Goal: Communication & Community: Share content

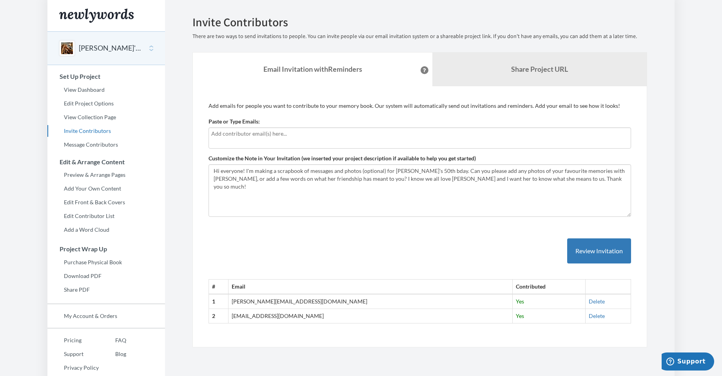
click at [236, 235] on div "# Email Contributed 1 robyn@robynhauck.com Yes Delete 2 courtenaybrandt@icloud.…" at bounding box center [420, 273] width 423 height 101
click at [91, 176] on link "Preview & Arrange Pages" at bounding box center [106, 175] width 118 height 12
click at [96, 101] on link "Edit Project Options" at bounding box center [106, 104] width 118 height 12
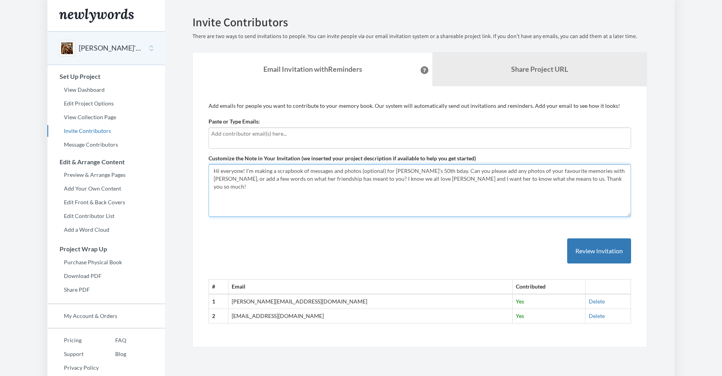
drag, startPoint x: 566, startPoint y: 180, endPoint x: 186, endPoint y: 167, distance: 379.9
click at [186, 167] on div "Emails have been sent! Invite Contributors There are two ways to send invitatio…" at bounding box center [420, 182] width 478 height 332
paste textarea "ello! I'm making a scrapbook of messages and photos (optional) for Sarah's 50th…"
type textarea "Hello! I'm making a scrapbook of messages and photos (optional) for Sarah's 50t…"
drag, startPoint x: 520, startPoint y: 179, endPoint x: 212, endPoint y: 165, distance: 308.6
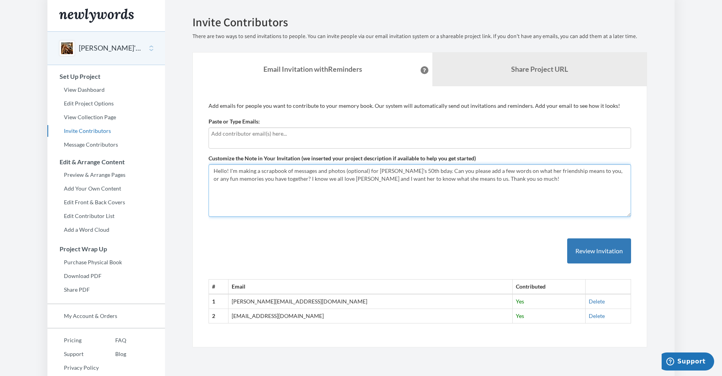
click at [212, 165] on textarea "Hi everyone! I'm making a scrapbook of messages and photos (optional) for [PERS…" at bounding box center [420, 190] width 423 height 53
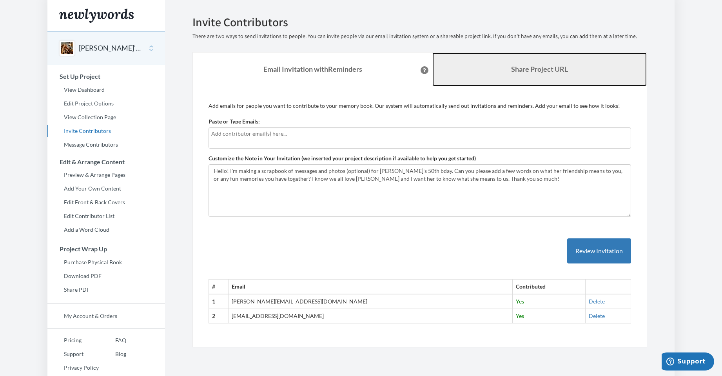
click at [531, 74] on link "Share Project URL" at bounding box center [540, 70] width 215 height 34
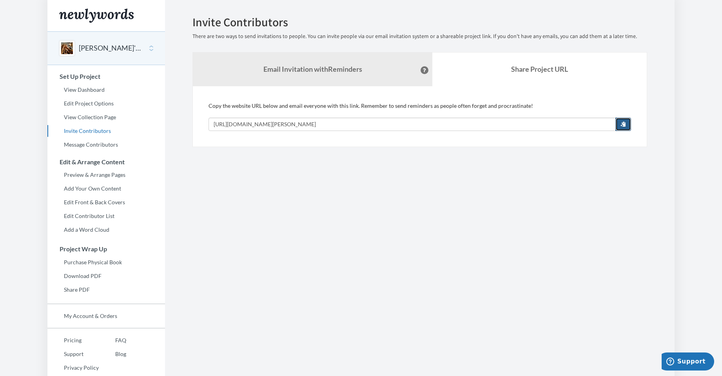
click at [620, 125] on button "button" at bounding box center [624, 124] width 16 height 13
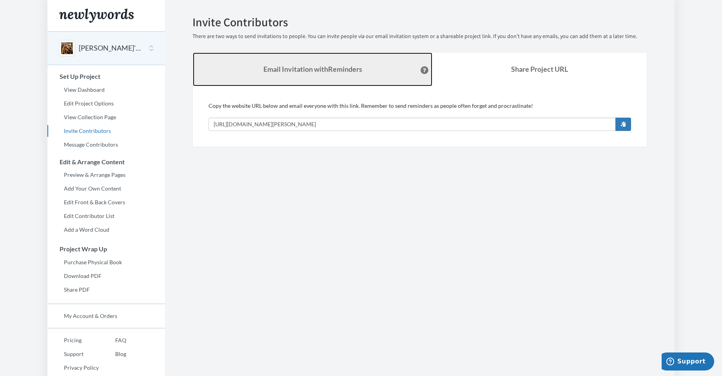
click at [313, 71] on strong "Email Invitation with Reminders" at bounding box center [313, 69] width 99 height 9
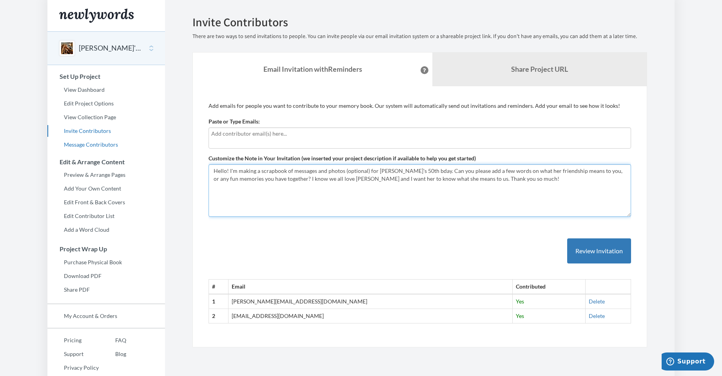
drag, startPoint x: 507, startPoint y: 178, endPoint x: 153, endPoint y: 148, distance: 355.1
click at [153, 148] on div "Main menu Sarah's 50th bday! Select a project Sarah's 50th bday! Start Project …" at bounding box center [361, 195] width 628 height 390
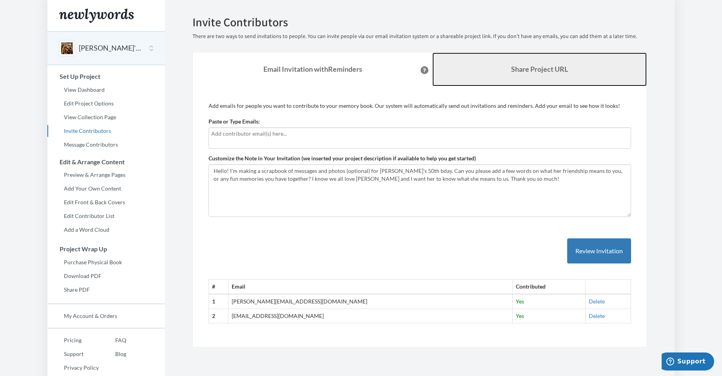
click at [516, 65] on b "Share Project URL" at bounding box center [539, 69] width 57 height 9
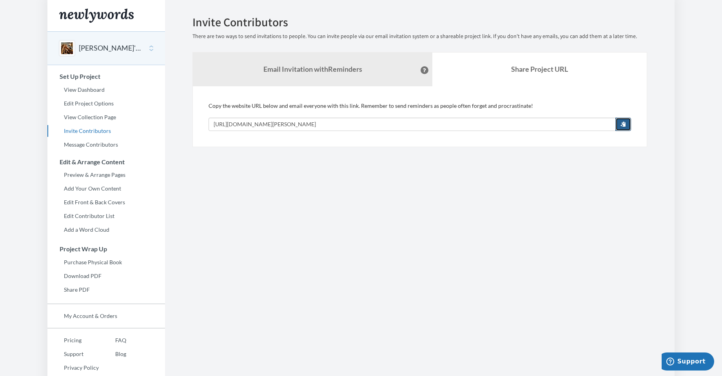
click at [629, 125] on button "button" at bounding box center [624, 124] width 16 height 13
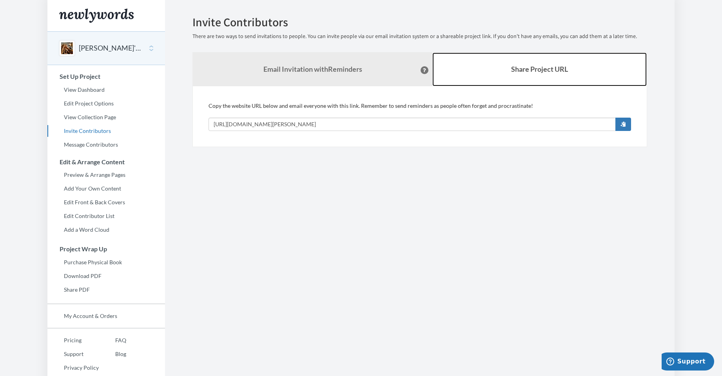
click at [517, 79] on link "Share Project URL" at bounding box center [540, 70] width 215 height 34
click at [522, 76] on link "Share Project URL" at bounding box center [540, 70] width 215 height 34
click at [519, 69] on b "Share Project URL" at bounding box center [539, 69] width 57 height 9
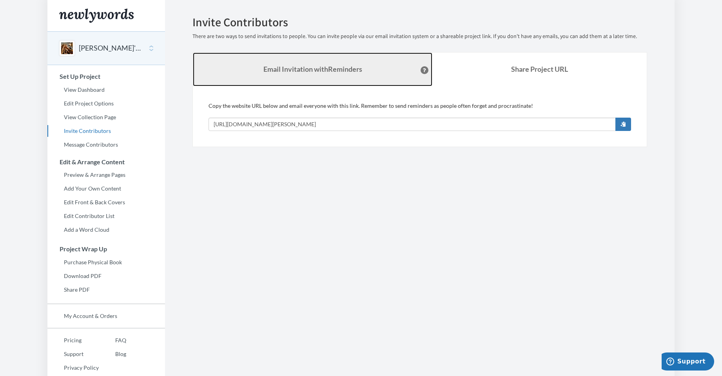
click at [335, 72] on strong "Email Invitation with Reminders" at bounding box center [313, 69] width 99 height 9
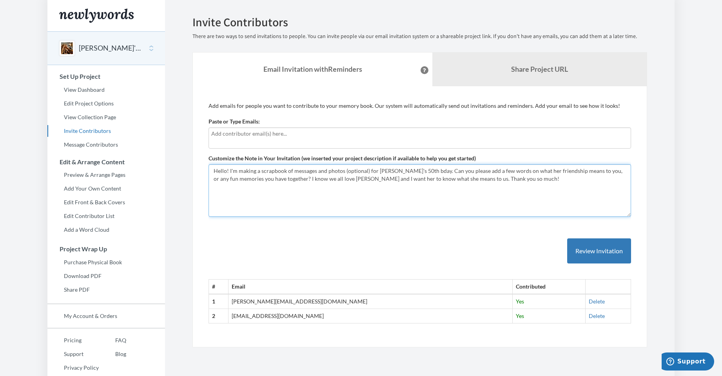
drag, startPoint x: 504, startPoint y: 180, endPoint x: 204, endPoint y: 168, distance: 299.9
click at [204, 168] on div "Add emails for people you want to contribute to your memory book. Our system wi…" at bounding box center [420, 217] width 455 height 262
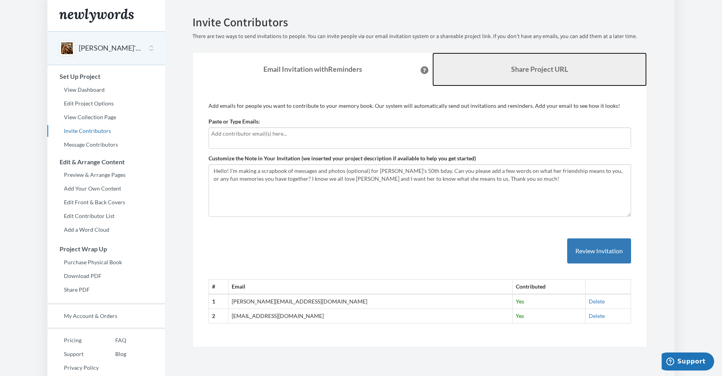
click at [530, 68] on b "Share Project URL" at bounding box center [539, 69] width 57 height 9
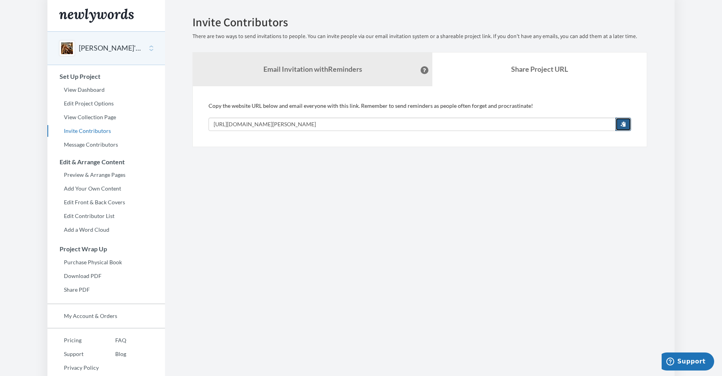
drag, startPoint x: 624, startPoint y: 124, endPoint x: 648, endPoint y: 136, distance: 26.5
click at [624, 124] on span "button" at bounding box center [623, 123] width 5 height 5
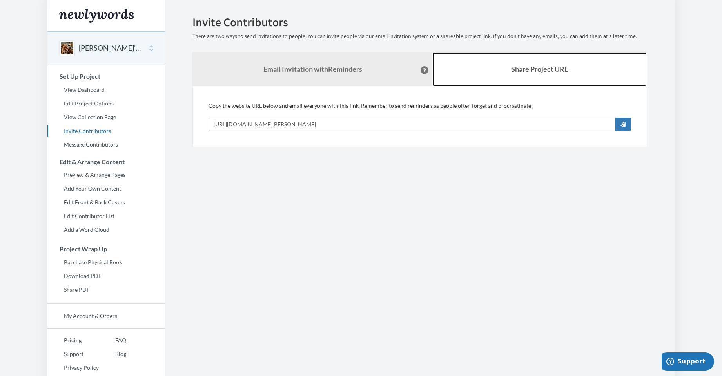
click at [550, 67] on b "Share Project URL" at bounding box center [539, 69] width 57 height 9
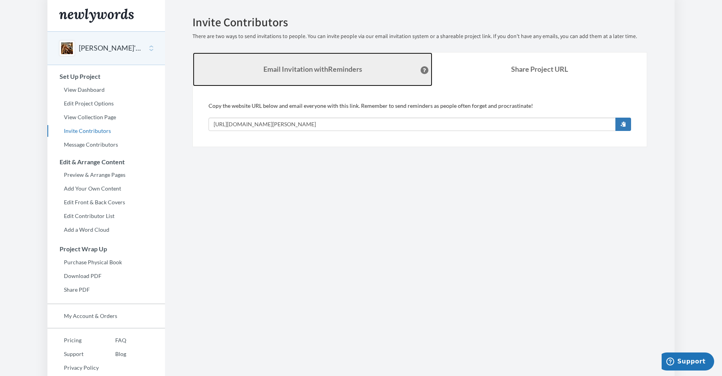
click at [307, 71] on strong "Email Invitation with Reminders" at bounding box center [313, 69] width 99 height 9
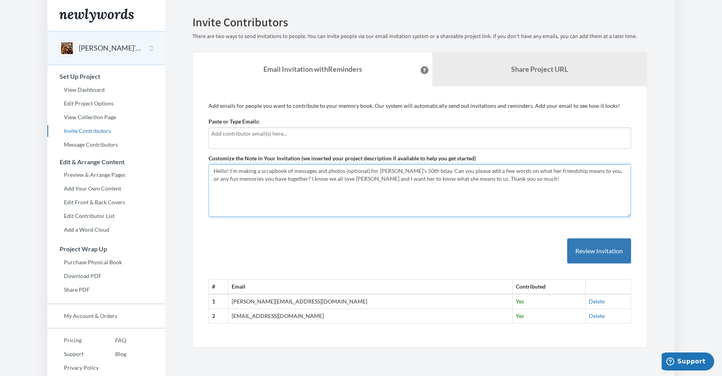
drag, startPoint x: 504, startPoint y: 180, endPoint x: 175, endPoint y: 166, distance: 330.2
click at [175, 166] on section "Emails have been sent! Invite Contributors There are two ways to send invitatio…" at bounding box center [420, 195] width 510 height 390
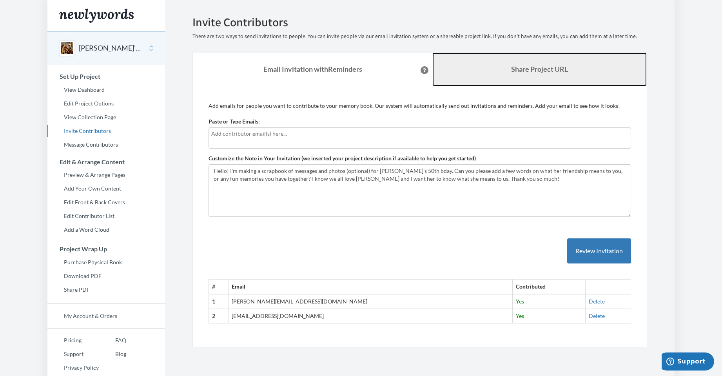
click at [542, 69] on b "Share Project URL" at bounding box center [539, 69] width 57 height 9
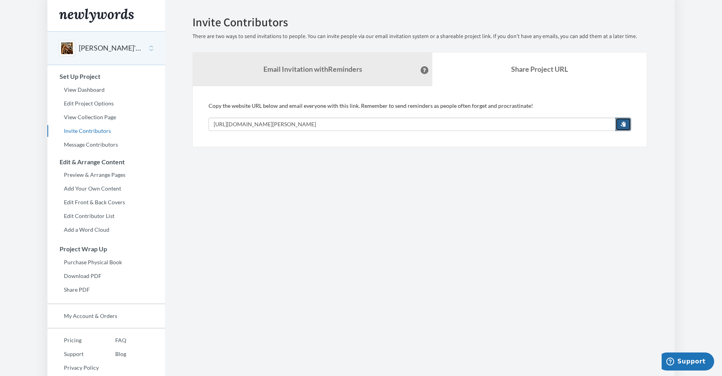
click at [628, 124] on button "button" at bounding box center [624, 124] width 16 height 13
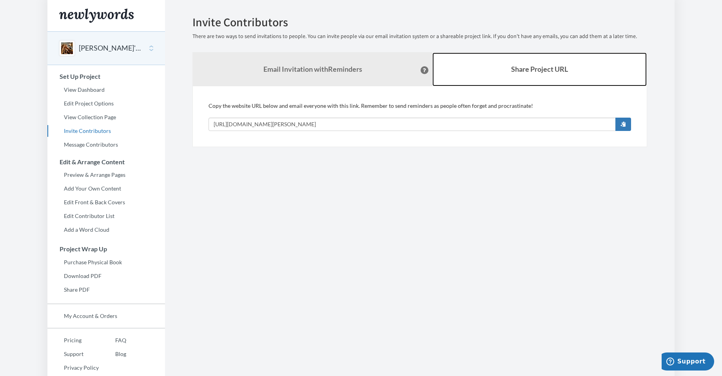
click at [555, 65] on b "Share Project URL" at bounding box center [539, 69] width 57 height 9
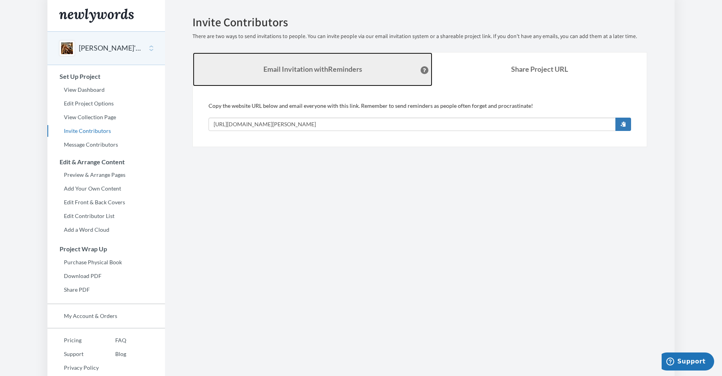
click at [371, 70] on link "Email Invitation with Reminders" at bounding box center [313, 70] width 240 height 34
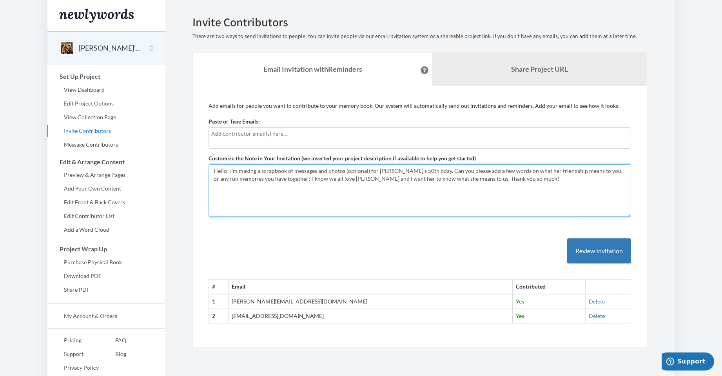
drag, startPoint x: 442, startPoint y: 182, endPoint x: 209, endPoint y: 167, distance: 234.3
click at [209, 167] on textarea "Hi everyone! I'm making a scrapbook of messages and photos (optional) for [PERS…" at bounding box center [420, 190] width 423 height 53
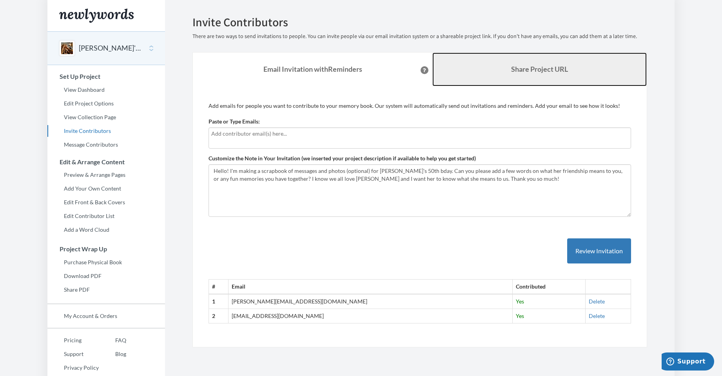
click at [529, 66] on b "Share Project URL" at bounding box center [539, 69] width 57 height 9
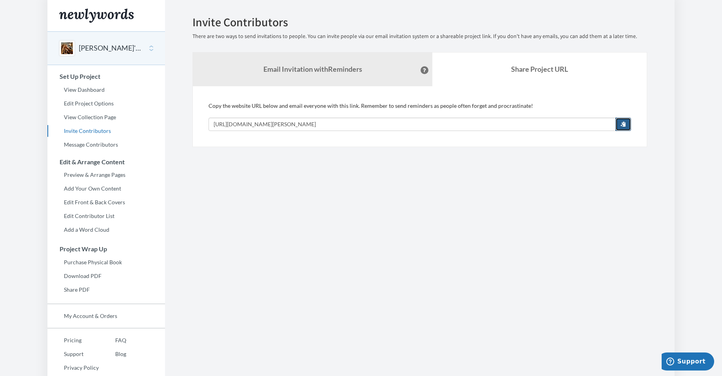
click at [622, 125] on span "button" at bounding box center [623, 123] width 5 height 5
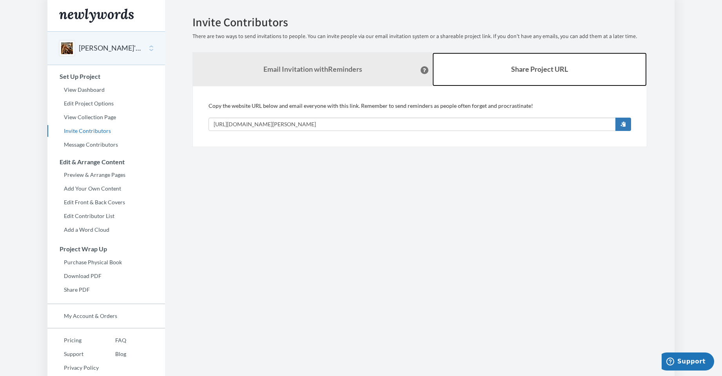
click at [504, 68] on link "Share Project URL" at bounding box center [540, 70] width 215 height 34
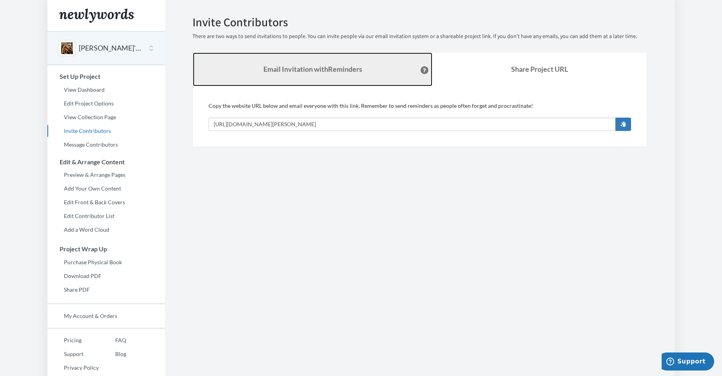
click at [322, 71] on strong "Email Invitation with Reminders" at bounding box center [313, 69] width 99 height 9
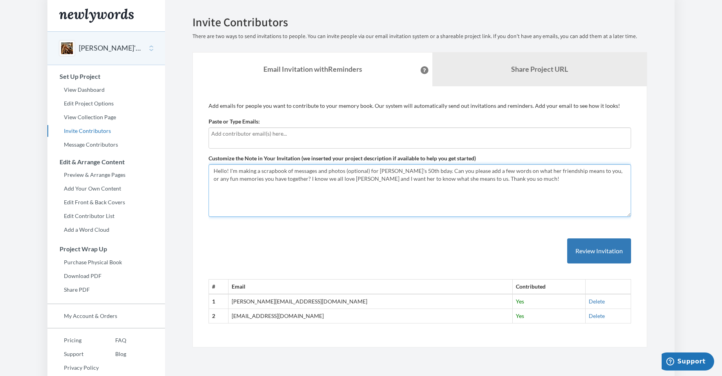
drag, startPoint x: 504, startPoint y: 179, endPoint x: 166, endPoint y: 166, distance: 338.7
click at [166, 166] on section "Emails have been sent! Invite Contributors There are two ways to send invitatio…" at bounding box center [420, 195] width 510 height 390
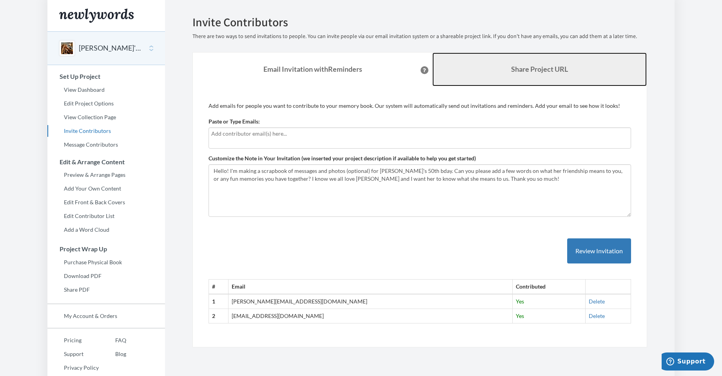
click at [545, 75] on link "Share Project URL" at bounding box center [540, 70] width 215 height 34
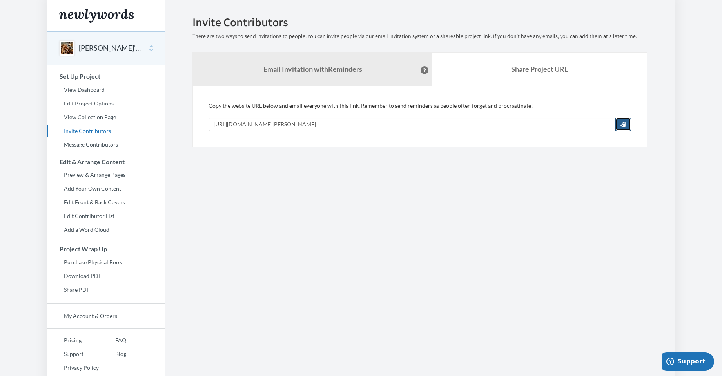
click at [623, 124] on span "button" at bounding box center [623, 123] width 5 height 5
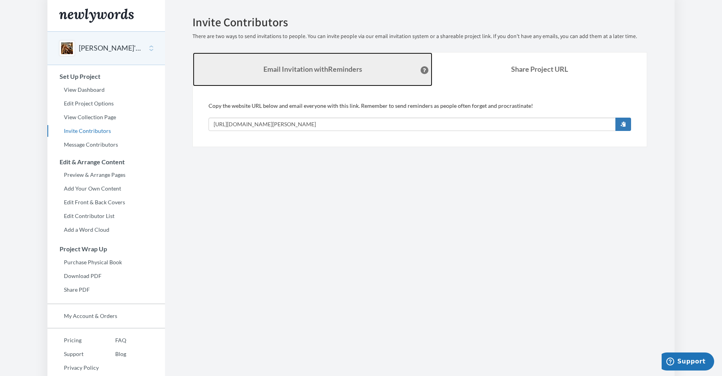
click at [332, 69] on strong "Email Invitation with Reminders" at bounding box center [313, 69] width 99 height 9
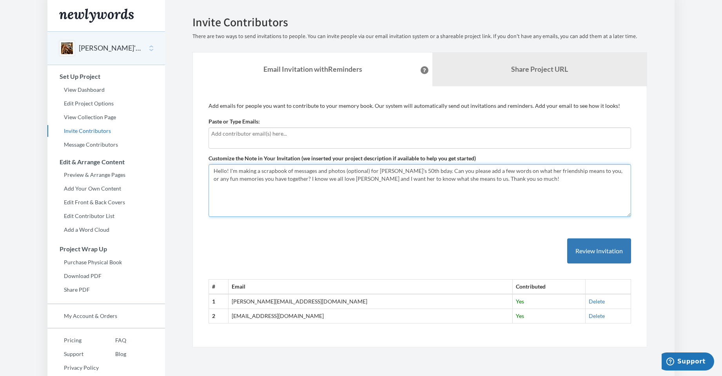
drag, startPoint x: 405, startPoint y: 181, endPoint x: 210, endPoint y: 171, distance: 195.2
click at [210, 171] on textarea "Hi everyone! I'm making a scrapbook of messages and photos (optional) for [PERS…" at bounding box center [420, 190] width 423 height 53
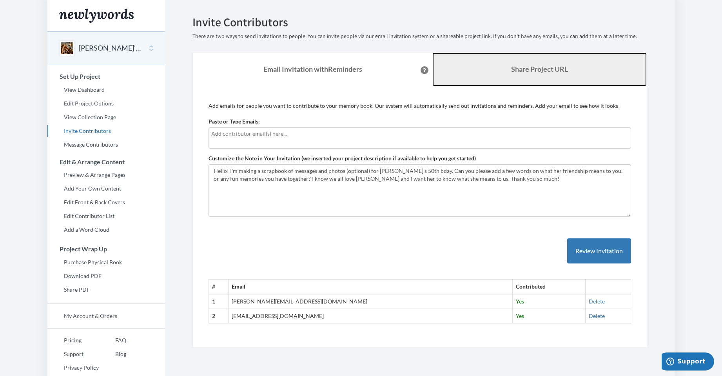
click at [562, 76] on link "Share Project URL" at bounding box center [540, 70] width 215 height 34
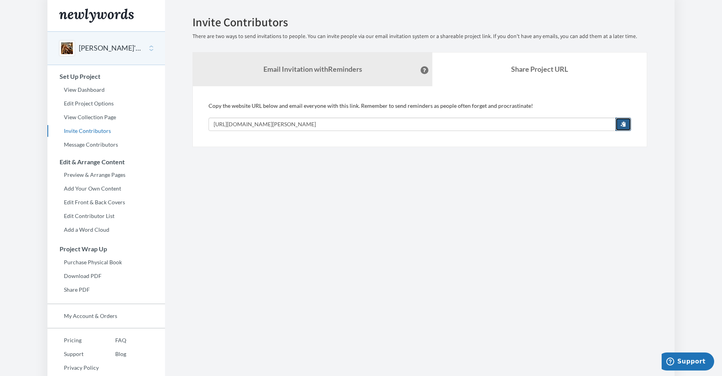
drag, startPoint x: 622, startPoint y: 122, endPoint x: 669, endPoint y: 129, distance: 48.3
click at [621, 123] on span "button" at bounding box center [623, 123] width 5 height 5
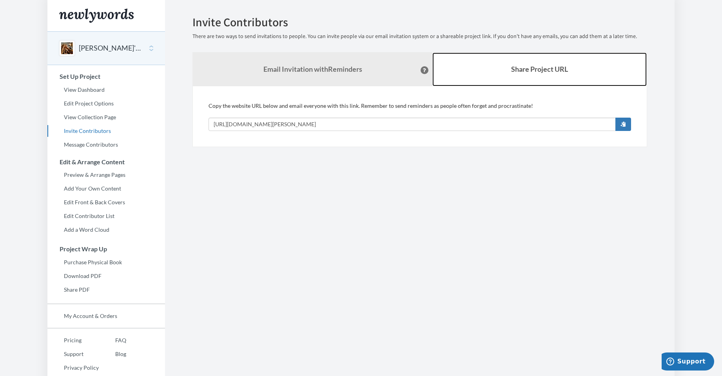
click at [517, 67] on b "Share Project URL" at bounding box center [539, 69] width 57 height 9
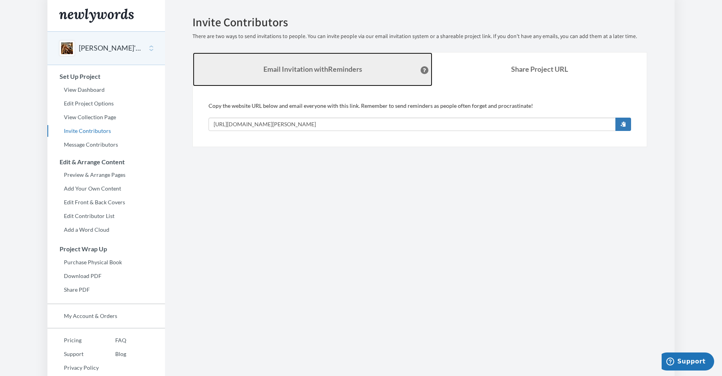
click at [346, 69] on strong "Email Invitation with Reminders" at bounding box center [313, 69] width 99 height 9
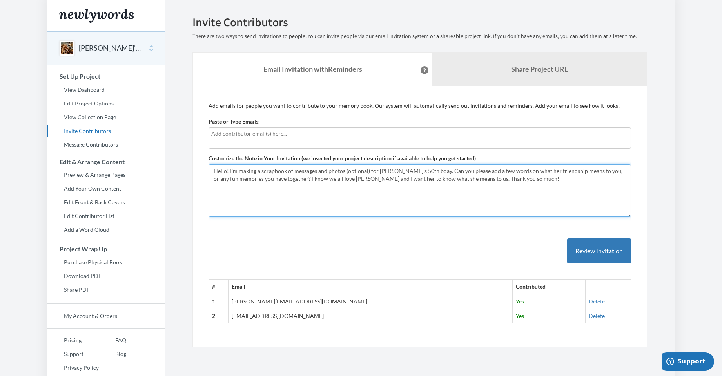
drag, startPoint x: 508, startPoint y: 180, endPoint x: 200, endPoint y: 170, distance: 307.6
click at [200, 170] on div "Add emails for people you want to contribute to your memory book. Our system wi…" at bounding box center [420, 217] width 455 height 262
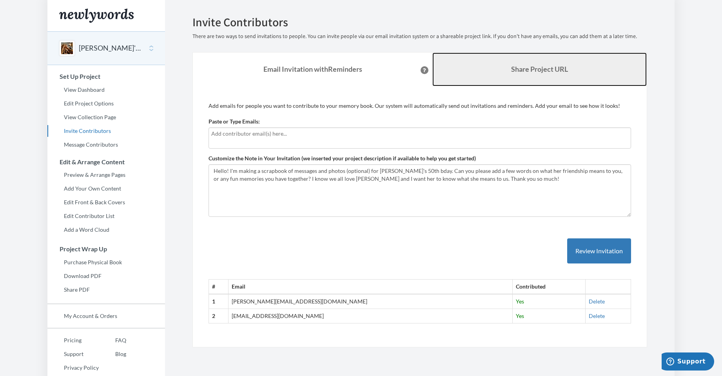
click at [534, 69] on b "Share Project URL" at bounding box center [539, 69] width 57 height 9
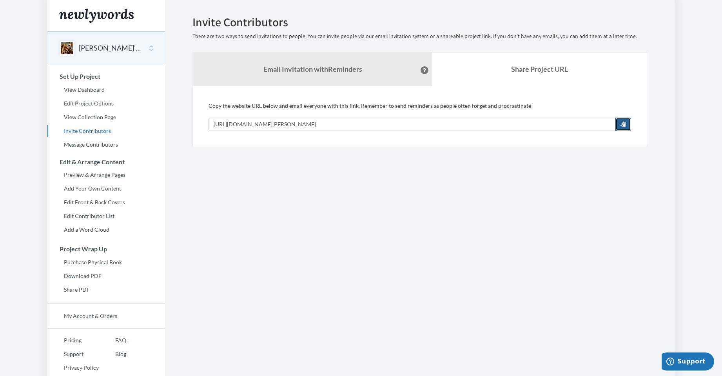
click at [625, 123] on span "button" at bounding box center [623, 123] width 5 height 5
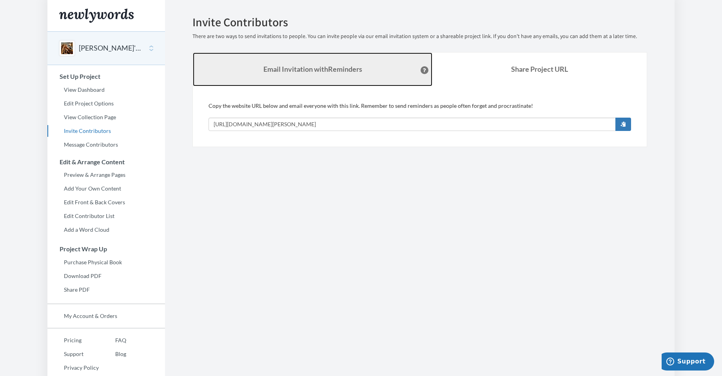
click at [315, 71] on strong "Email Invitation with Reminders" at bounding box center [313, 69] width 99 height 9
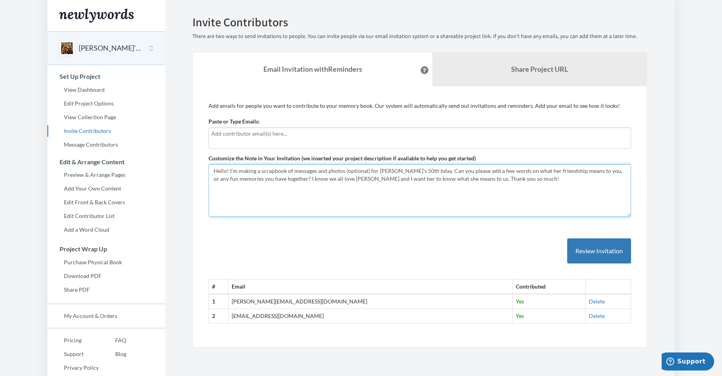
drag, startPoint x: 509, startPoint y: 182, endPoint x: 189, endPoint y: 169, distance: 319.9
click at [189, 169] on div "Emails have been sent! Invite Contributors There are two ways to send invitatio…" at bounding box center [420, 182] width 467 height 332
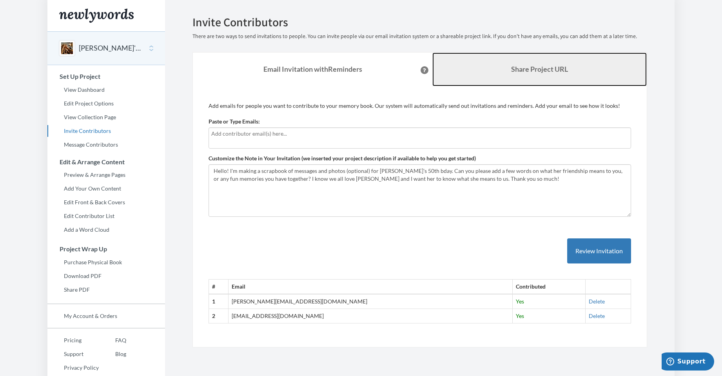
click at [553, 66] on b "Share Project URL" at bounding box center [539, 69] width 57 height 9
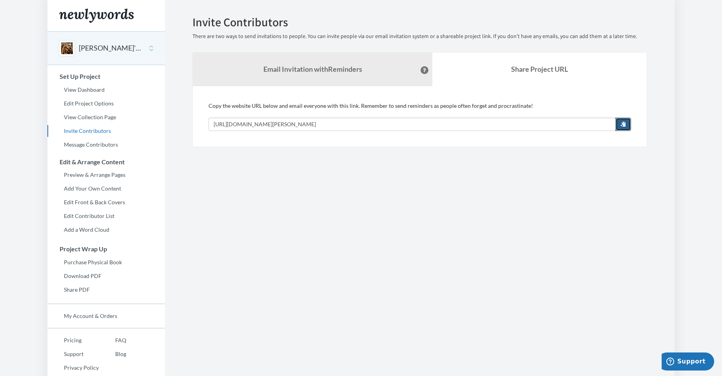
click at [626, 126] on span "button" at bounding box center [623, 123] width 5 height 5
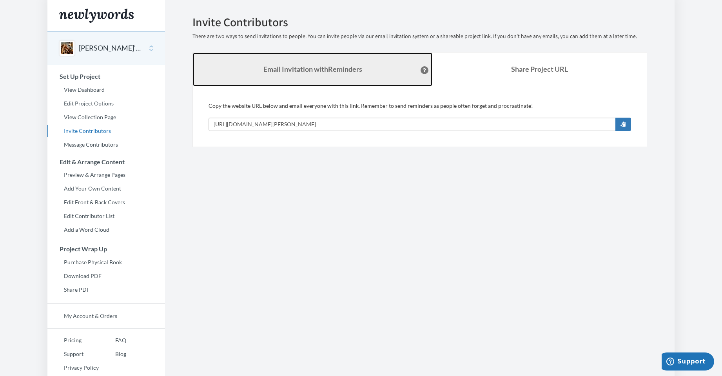
click at [279, 64] on link "Email Invitation with Reminders" at bounding box center [313, 70] width 240 height 34
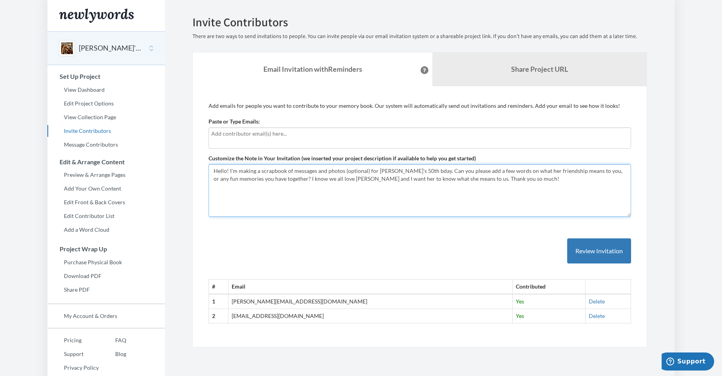
drag, startPoint x: 515, startPoint y: 181, endPoint x: 192, endPoint y: 169, distance: 322.6
click at [192, 169] on div "Emails have been sent! Invite Contributors There are two ways to send invitatio…" at bounding box center [420, 182] width 467 height 332
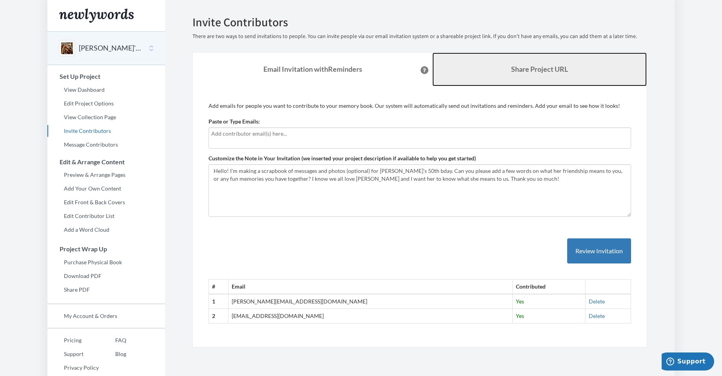
click at [526, 65] on b "Share Project URL" at bounding box center [539, 69] width 57 height 9
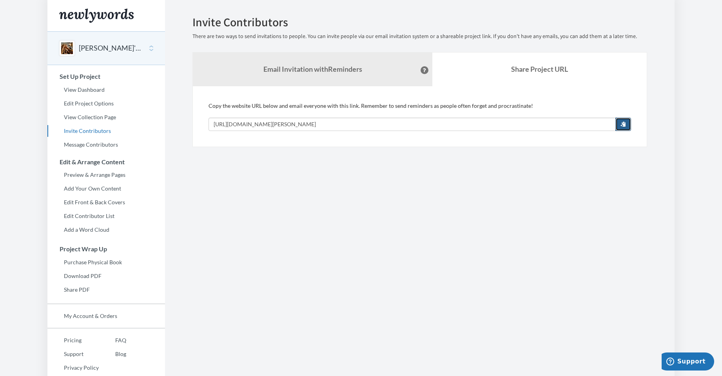
click at [621, 122] on span "button" at bounding box center [623, 123] width 5 height 5
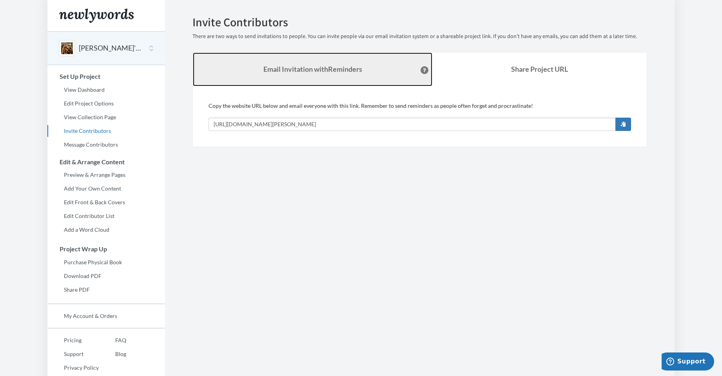
click at [332, 65] on strong "Email Invitation with Reminders" at bounding box center [313, 69] width 99 height 9
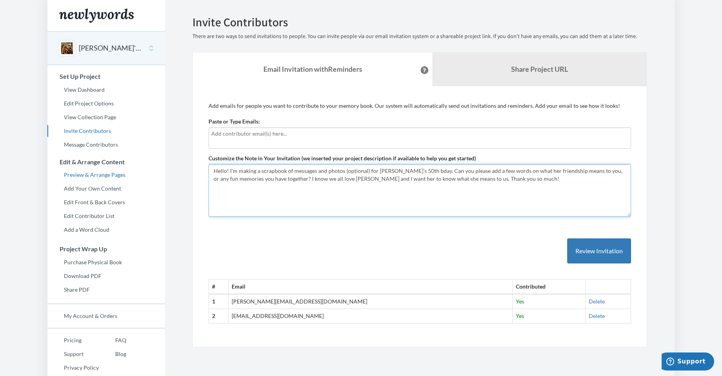
drag, startPoint x: 507, startPoint y: 180, endPoint x: 156, endPoint y: 170, distance: 350.4
click at [156, 170] on div "Main menu Sarah's 50th bday! Select a project Sarah's 50th bday! Start Project …" at bounding box center [361, 195] width 628 height 390
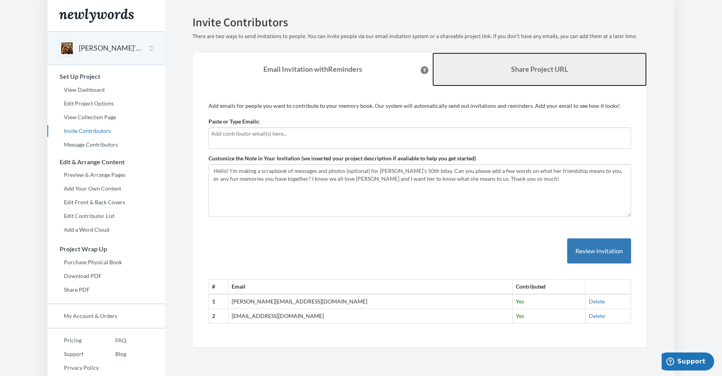
click at [536, 70] on b "Share Project URL" at bounding box center [539, 69] width 57 height 9
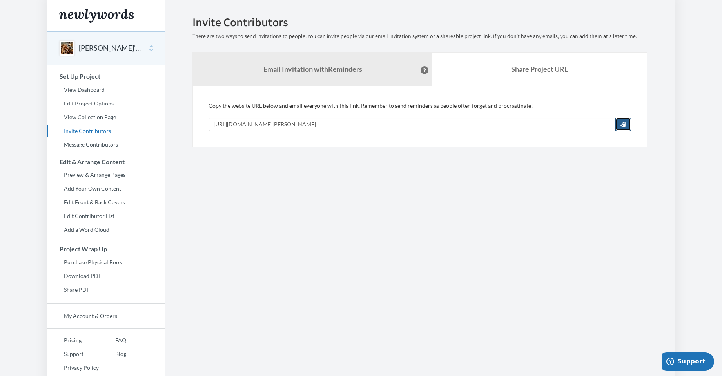
click at [620, 126] on button "button" at bounding box center [624, 124] width 16 height 13
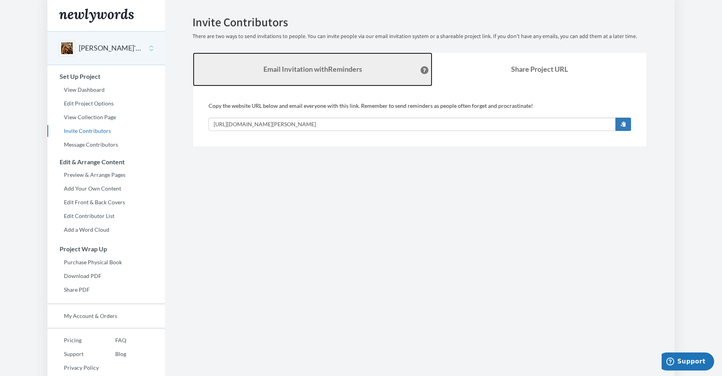
click at [285, 67] on strong "Email Invitation with Reminders" at bounding box center [313, 69] width 99 height 9
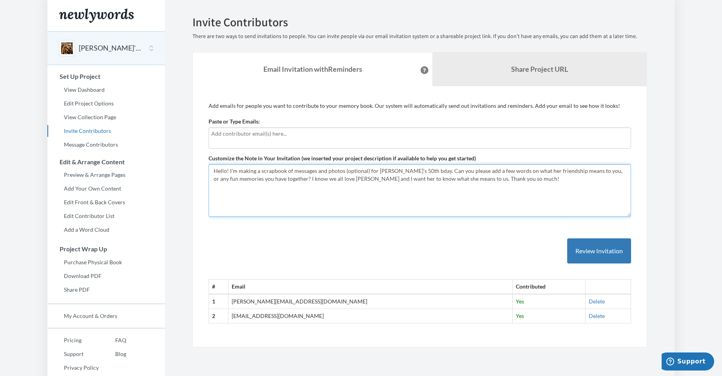
drag, startPoint x: 512, startPoint y: 180, endPoint x: 172, endPoint y: 167, distance: 340.6
click at [172, 167] on section "Emails have been sent! Invite Contributors There are two ways to send invitatio…" at bounding box center [420, 195] width 510 height 390
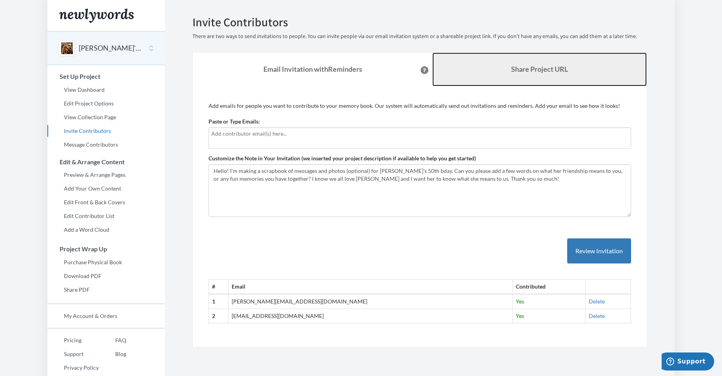
click at [518, 70] on b "Share Project URL" at bounding box center [539, 69] width 57 height 9
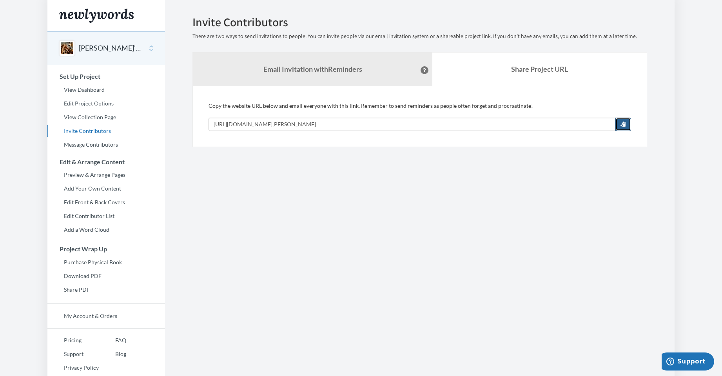
click at [631, 124] on button "button" at bounding box center [624, 124] width 16 height 13
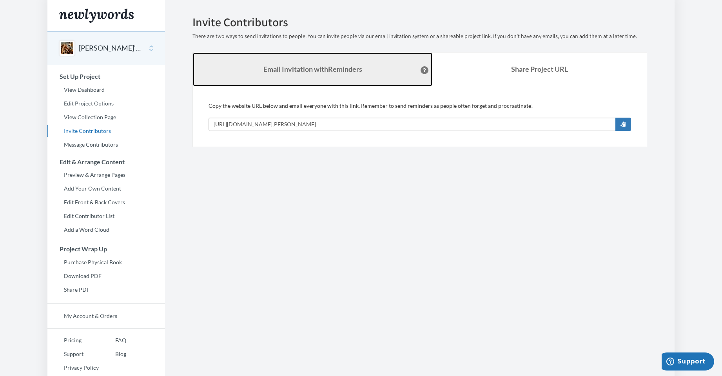
click at [284, 72] on strong "Email Invitation with Reminders" at bounding box center [313, 69] width 99 height 9
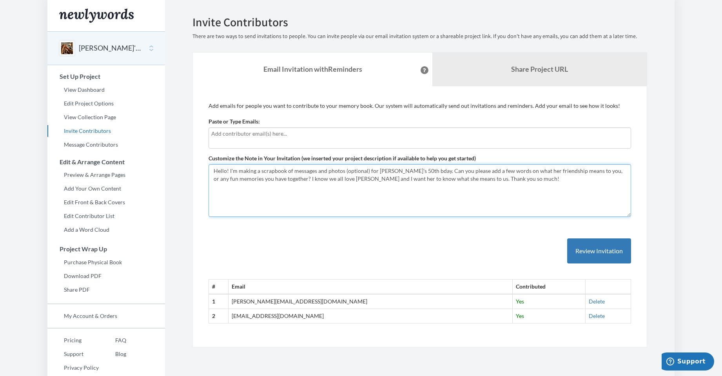
drag, startPoint x: 517, startPoint y: 184, endPoint x: 198, endPoint y: 163, distance: 319.6
click at [198, 163] on div "Add emails for people you want to contribute to your memory book. Our system wi…" at bounding box center [420, 217] width 455 height 262
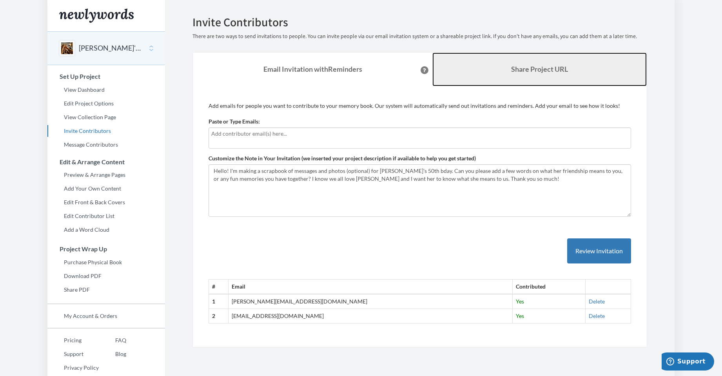
click at [520, 67] on b "Share Project URL" at bounding box center [539, 69] width 57 height 9
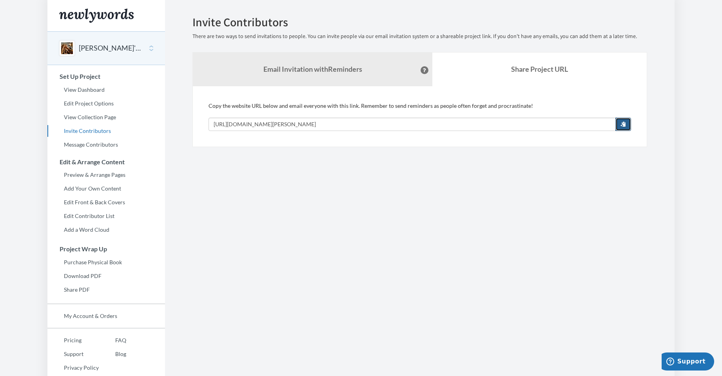
click at [624, 123] on span "button" at bounding box center [623, 123] width 5 height 5
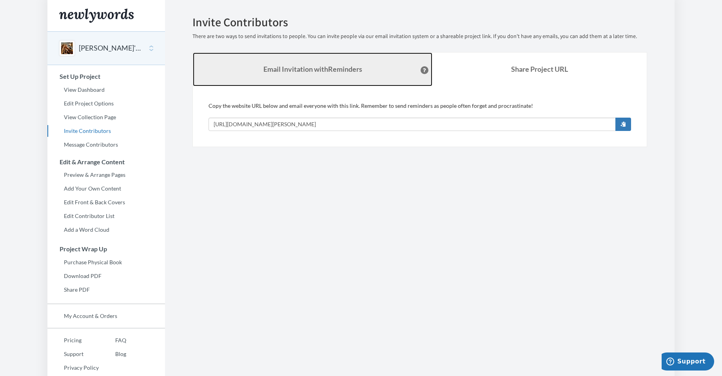
click at [337, 69] on strong "Email Invitation with Reminders" at bounding box center [313, 69] width 99 height 9
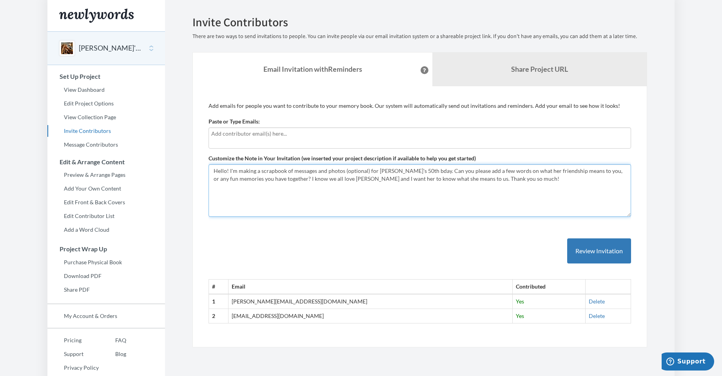
drag, startPoint x: 515, startPoint y: 177, endPoint x: 195, endPoint y: 148, distance: 321.3
click at [195, 148] on div "Add emails for people you want to contribute to your memory book. Our system wi…" at bounding box center [420, 217] width 455 height 262
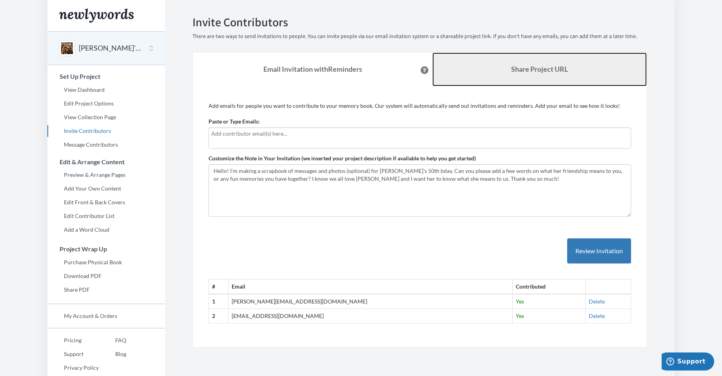
click at [555, 72] on b "Share Project URL" at bounding box center [539, 69] width 57 height 9
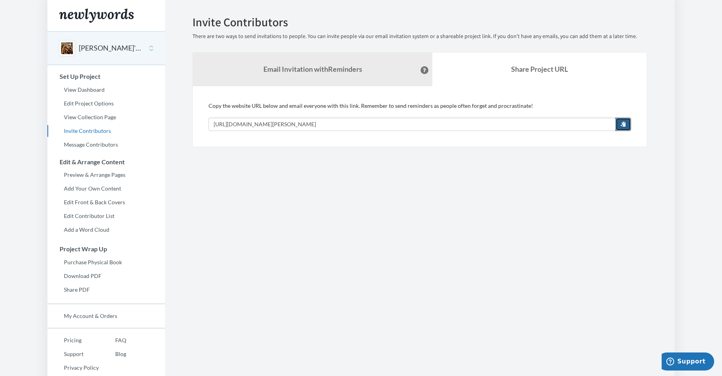
click at [629, 129] on button "button" at bounding box center [624, 124] width 16 height 13
